Goal: Task Accomplishment & Management: Manage account settings

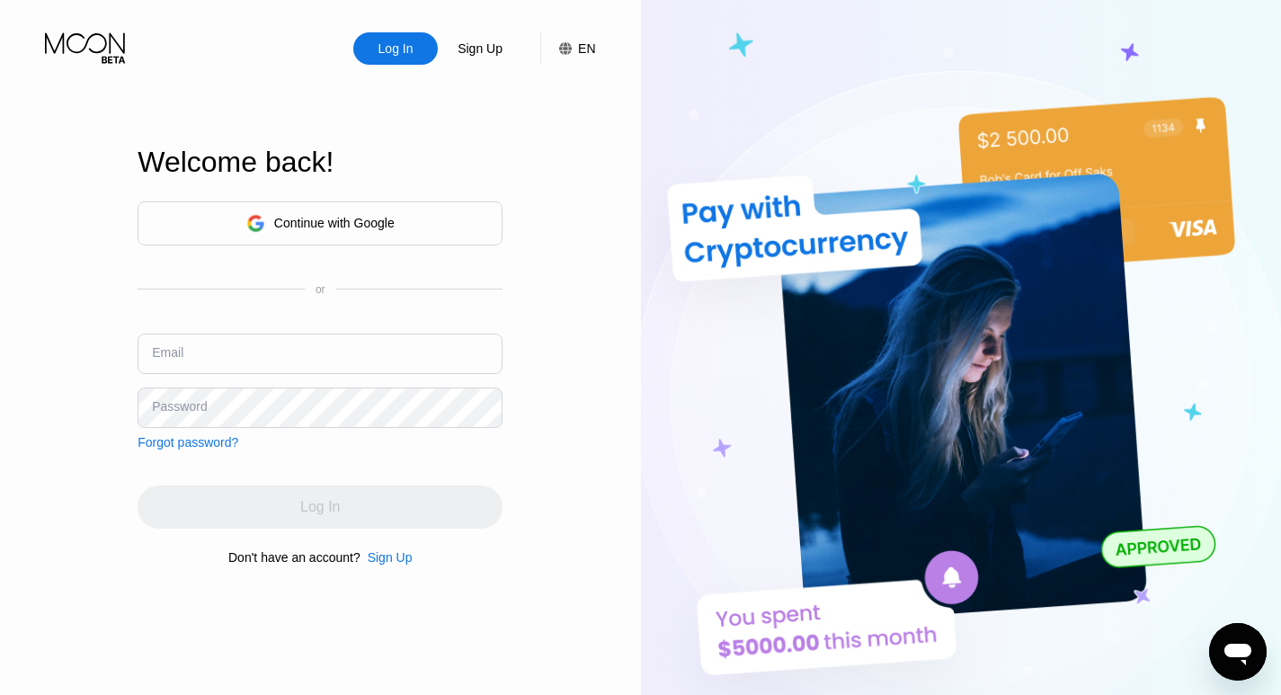
type input "[EMAIL_ADDRESS][DOMAIN_NAME]"
click at [301, 351] on input "[EMAIL_ADDRESS][DOMAIN_NAME]" at bounding box center [320, 353] width 365 height 40
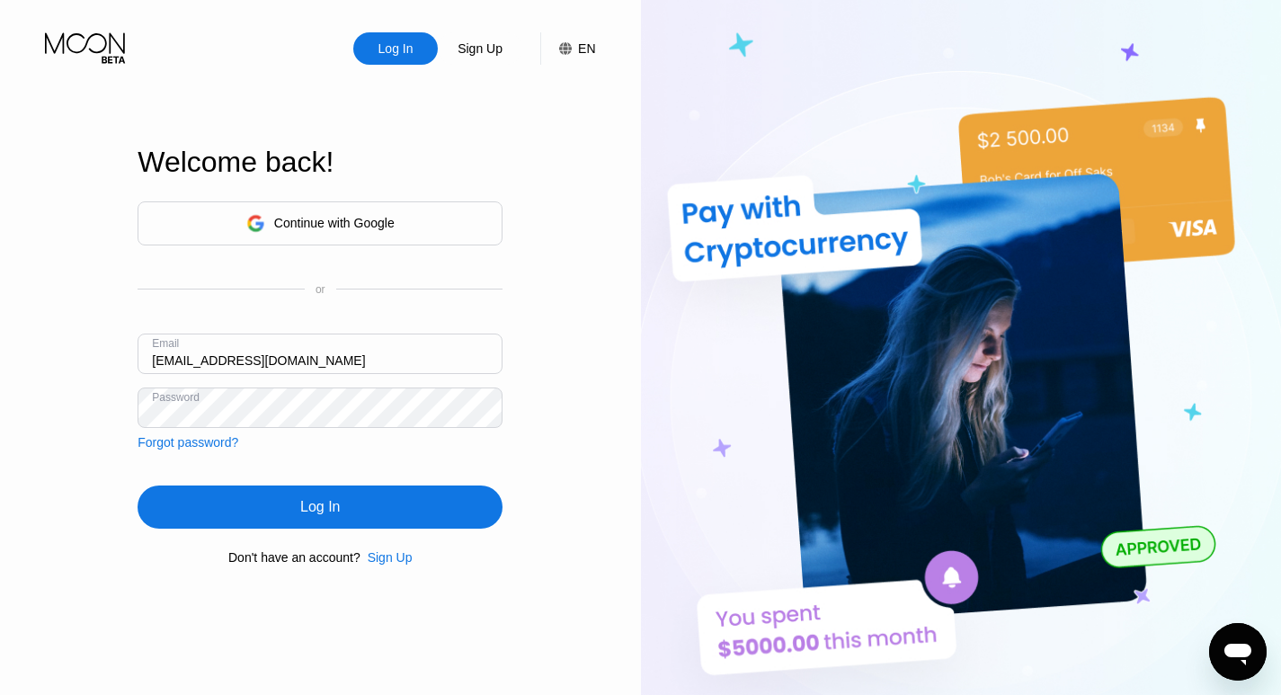
click at [305, 515] on div "Log In" at bounding box center [320, 507] width 40 height 18
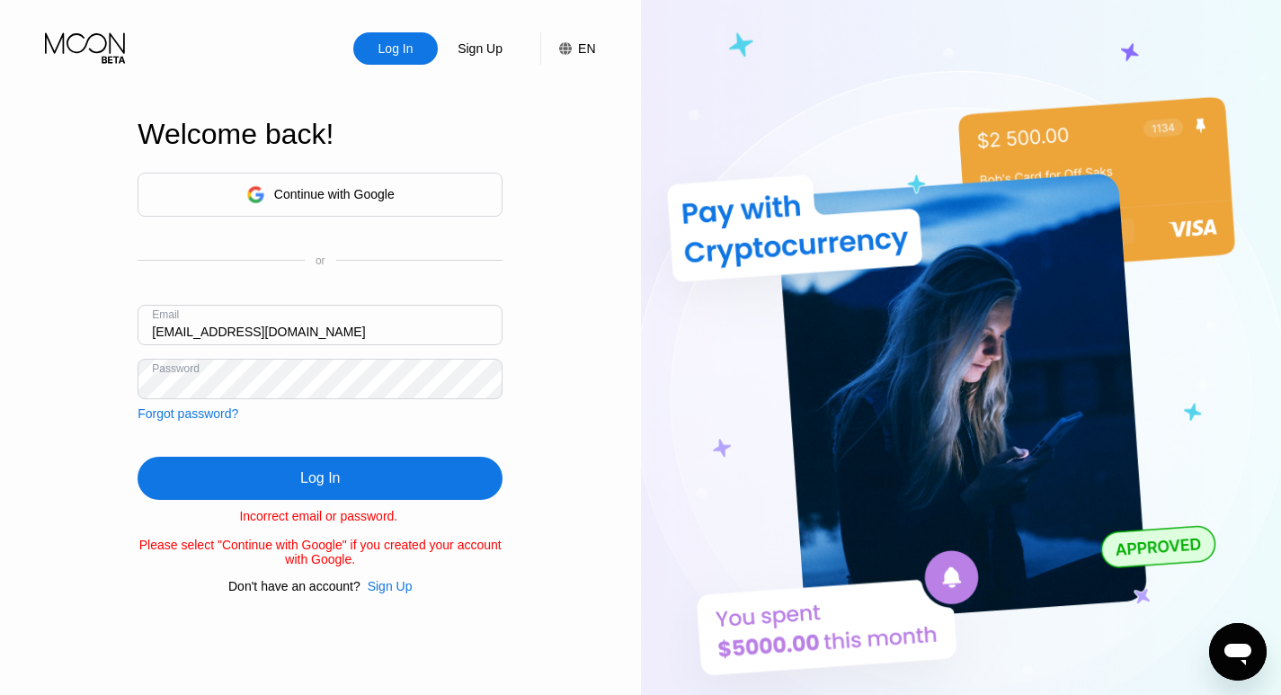
click at [311, 187] on div "Continue with Google" at bounding box center [334, 194] width 120 height 14
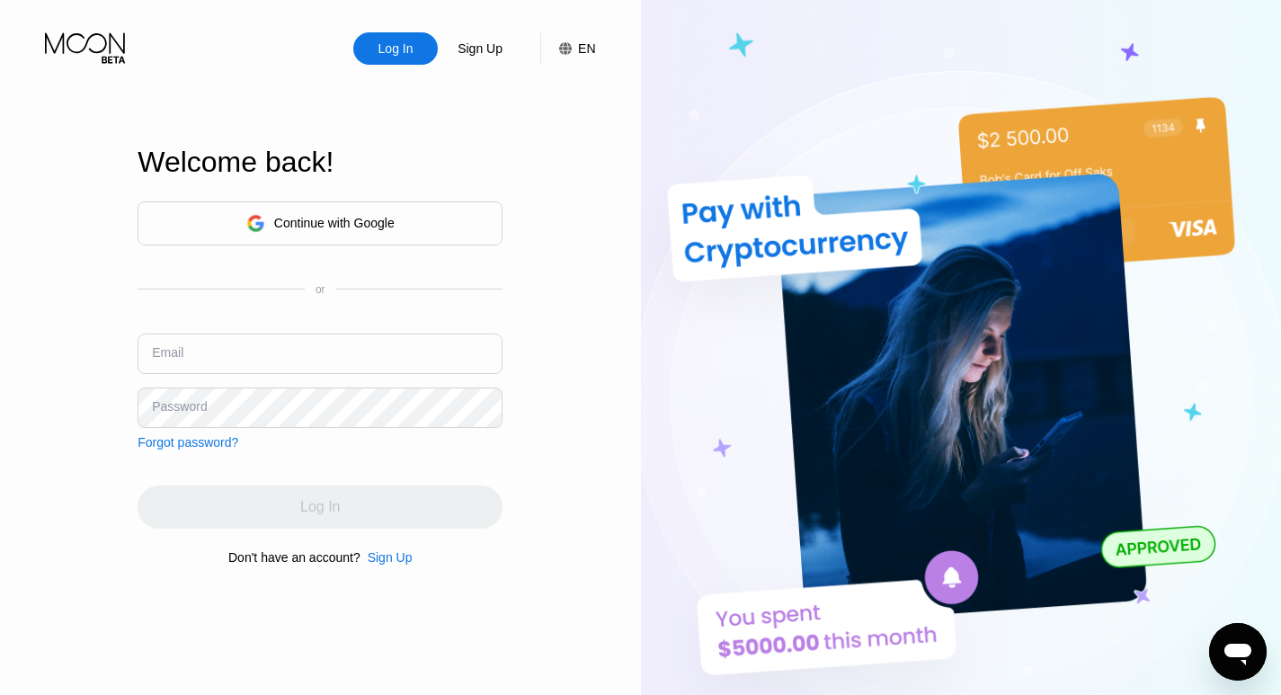
type input "[EMAIL_ADDRESS][DOMAIN_NAME]"
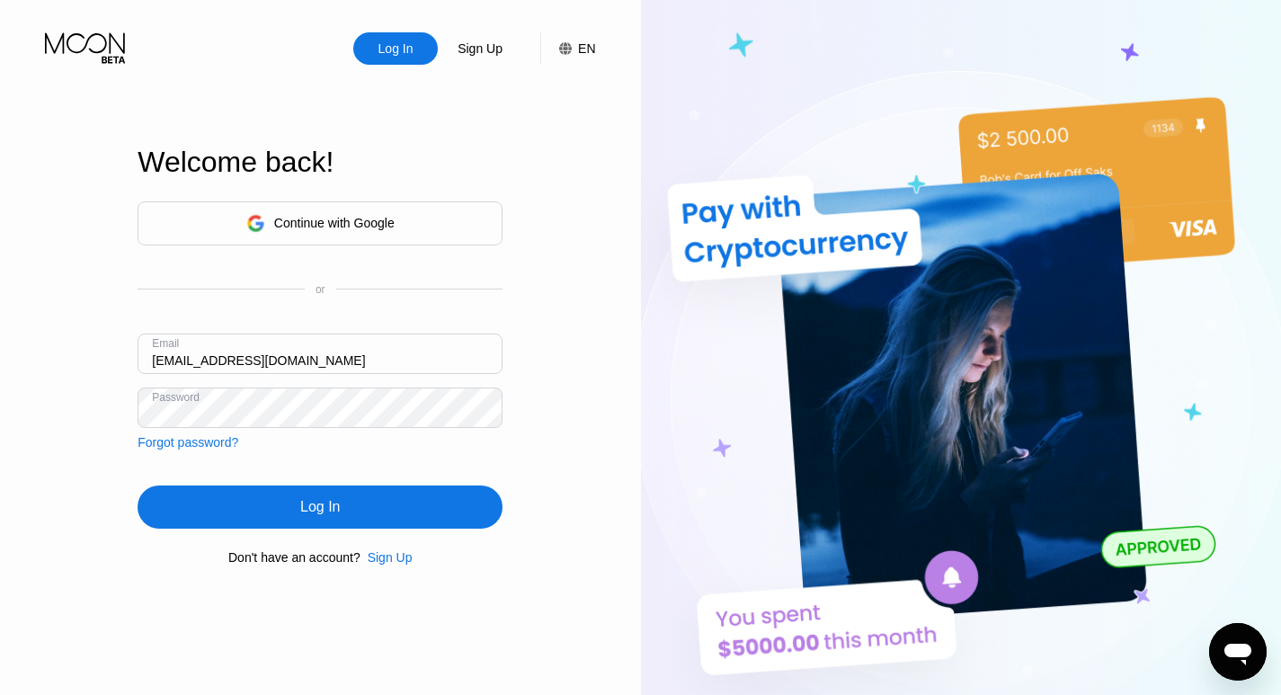
click at [42, 395] on div "Log In Sign Up EN Language Select an item Save Welcome back! Continue with Goog…" at bounding box center [320, 382] width 641 height 764
click at [193, 509] on div "Log In" at bounding box center [320, 506] width 365 height 43
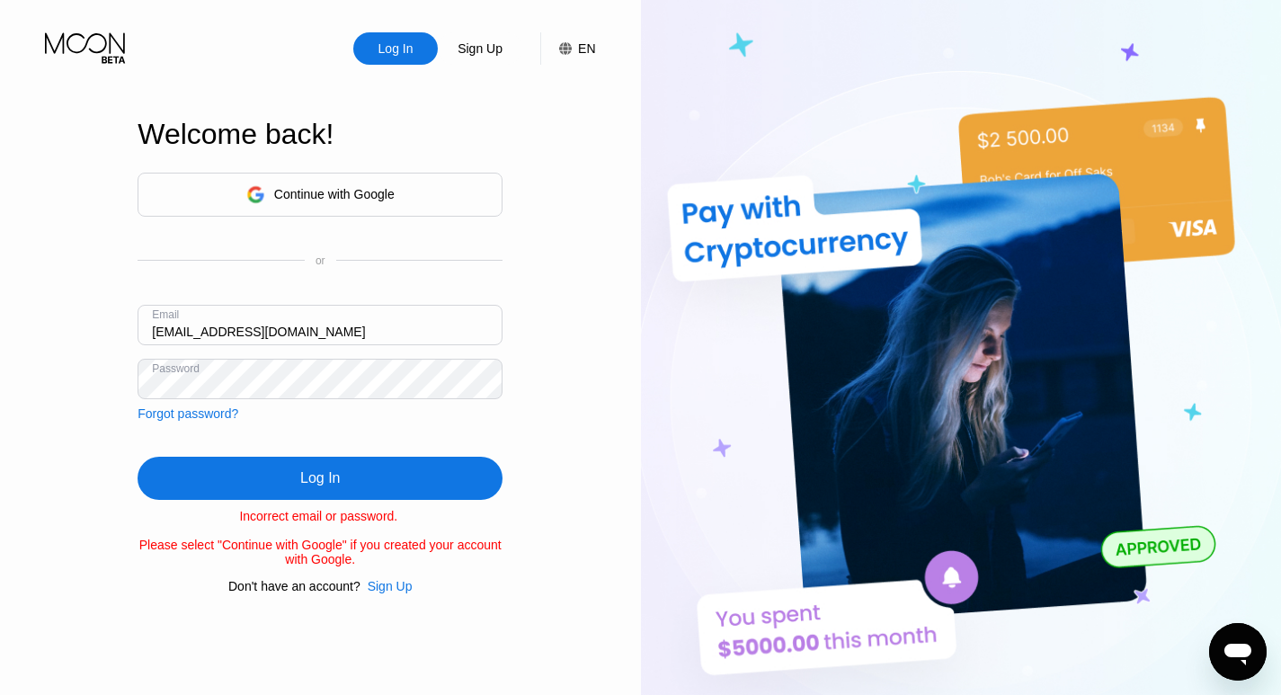
click at [356, 200] on div "Continue with Google" at bounding box center [320, 195] width 148 height 28
